Goal: Task Accomplishment & Management: Manage account settings

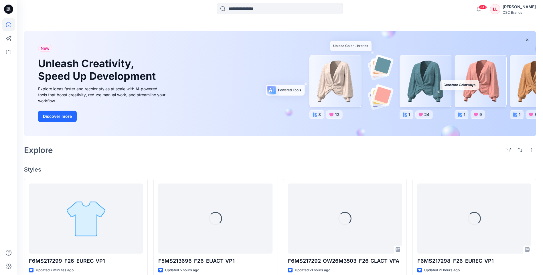
scroll to position [29, 0]
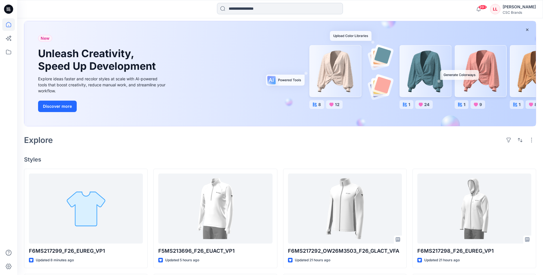
click at [245, 11] on input at bounding box center [280, 8] width 126 height 11
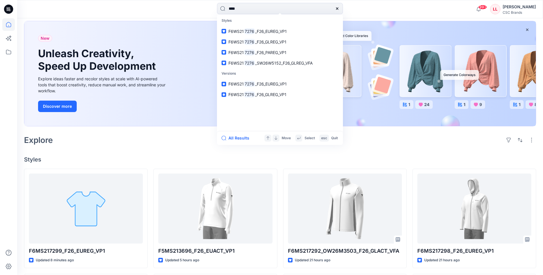
type input "****"
click at [272, 31] on span "_F26_EUREG_VP1" at bounding box center [271, 31] width 32 height 5
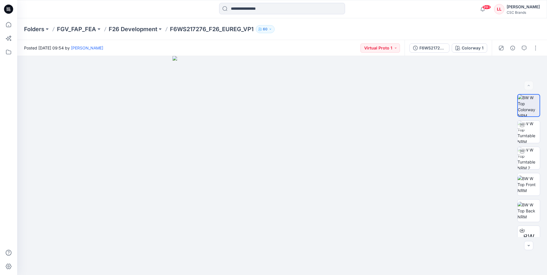
drag, startPoint x: 8, startPoint y: 9, endPoint x: 18, endPoint y: 17, distance: 13.0
click at [8, 9] on icon at bounding box center [9, 8] width 3 height 0
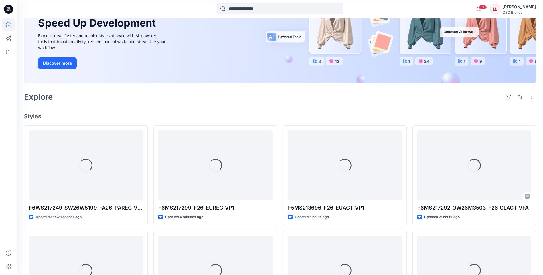
scroll to position [86, 0]
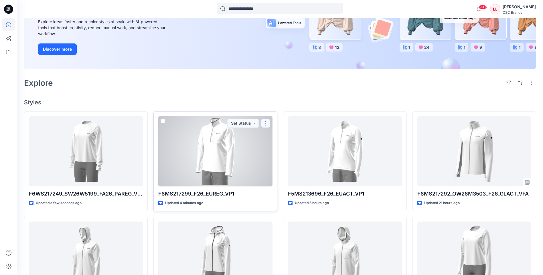
click at [265, 126] on button "button" at bounding box center [265, 123] width 9 height 9
click at [275, 135] on p "Edit" at bounding box center [276, 137] width 7 height 6
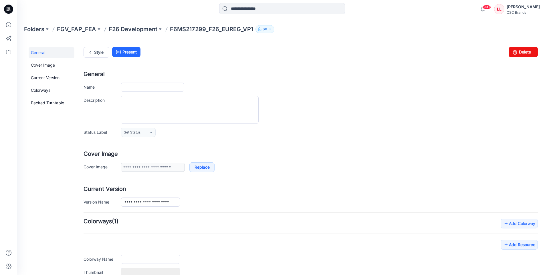
type input "**********"
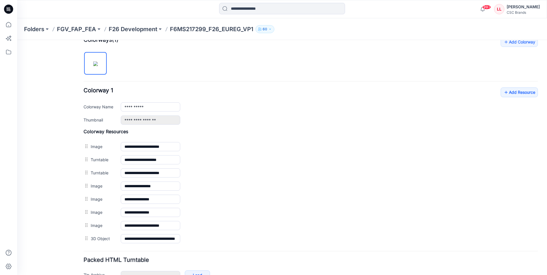
scroll to position [132, 0]
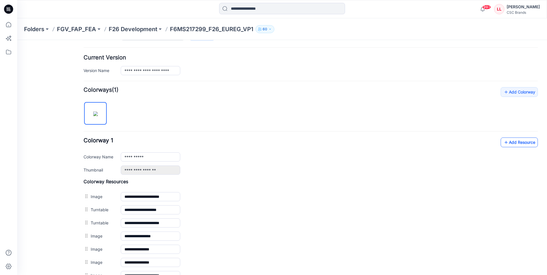
click at [516, 145] on link "Add Resource" at bounding box center [519, 143] width 37 height 10
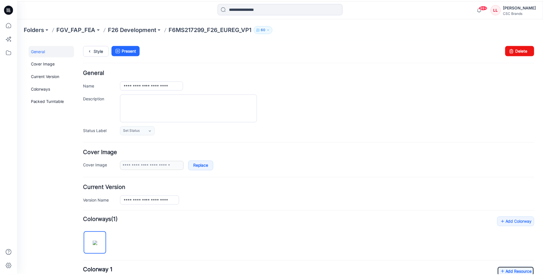
scroll to position [0, 0]
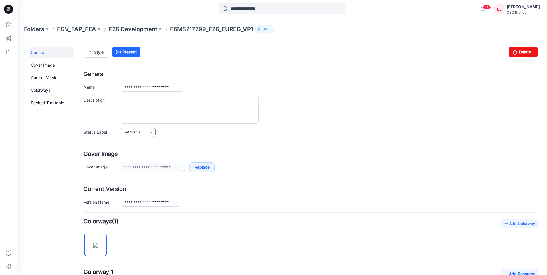
click at [155, 132] on link "Set Status" at bounding box center [138, 132] width 35 height 9
click at [147, 155] on link "Virtual Proto 1" at bounding box center [144, 157] width 44 height 12
click at [8, 9] on icon at bounding box center [8, 9] width 9 height 9
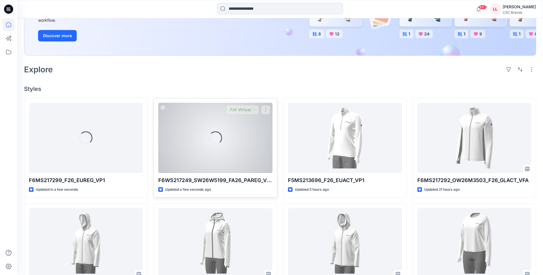
scroll to position [115, 0]
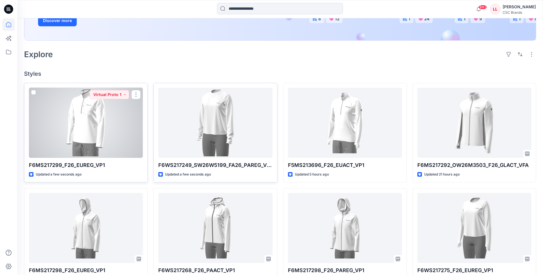
click at [119, 116] on div at bounding box center [86, 123] width 114 height 70
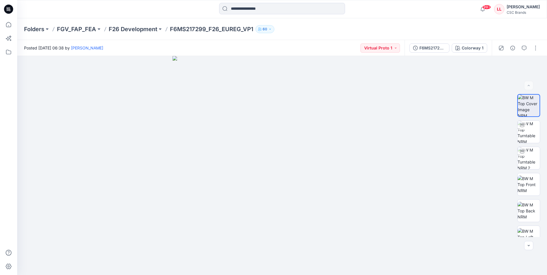
click at [7, 11] on icon at bounding box center [8, 10] width 3 height 0
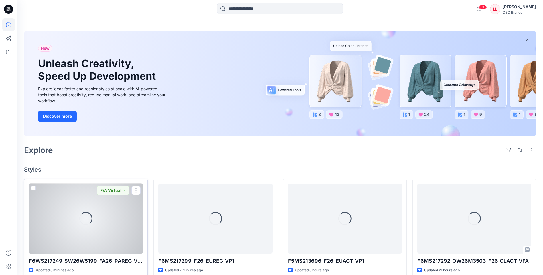
scroll to position [29, 0]
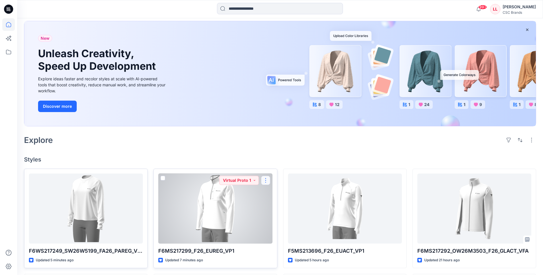
click at [265, 181] on button "button" at bounding box center [265, 180] width 9 height 9
click at [280, 196] on button "Edit" at bounding box center [293, 194] width 62 height 11
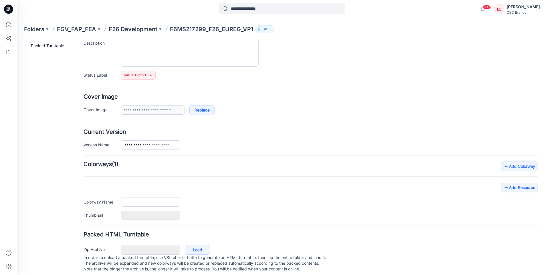
type input "**********"
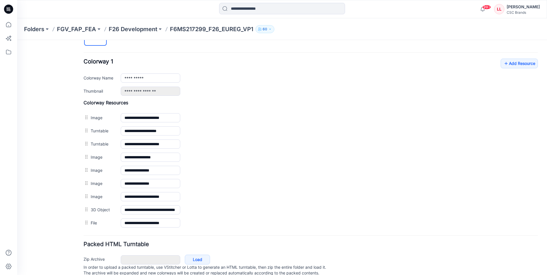
scroll to position [231, 0]
